Goal: Task Accomplishment & Management: Use online tool/utility

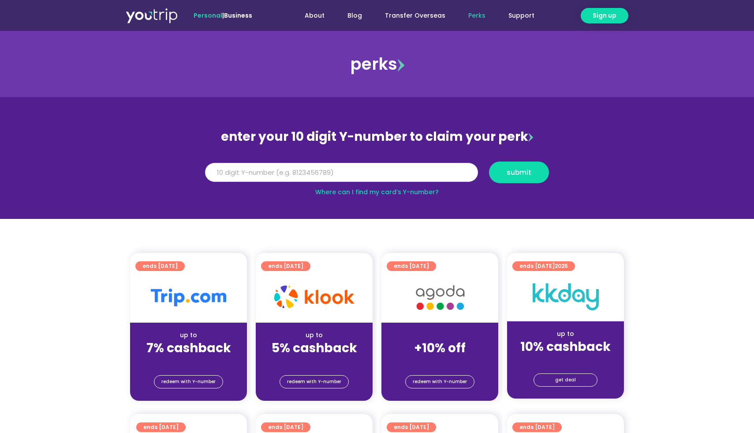
click at [322, 173] on input "Y Number" at bounding box center [341, 172] width 273 height 19
type input "8140124883"
click at [526, 169] on span "submit" at bounding box center [519, 172] width 25 height 7
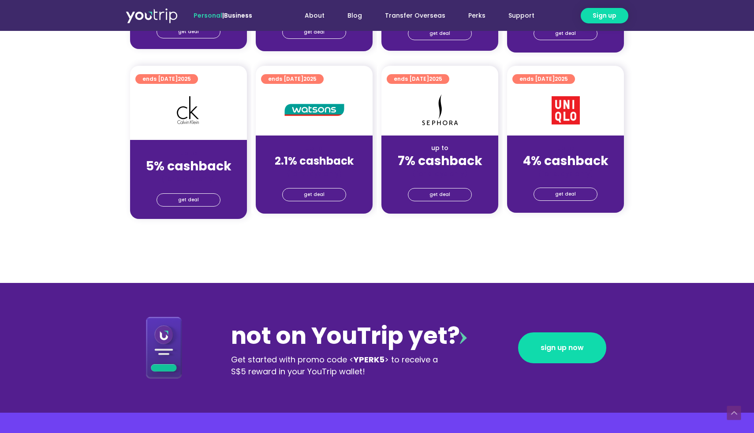
scroll to position [1002, 0]
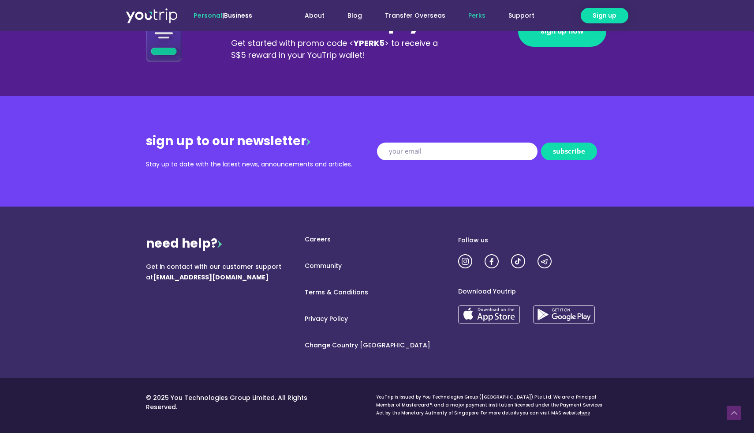
click at [478, 14] on link "Perks" at bounding box center [477, 15] width 40 height 16
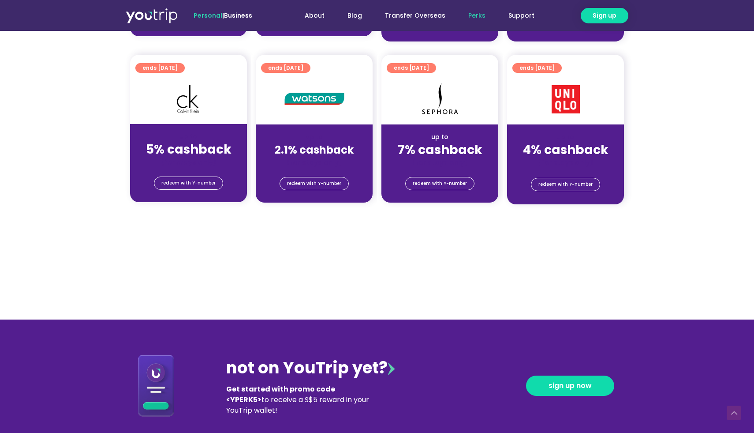
scroll to position [711, 0]
